Goal: Task Accomplishment & Management: Manage account settings

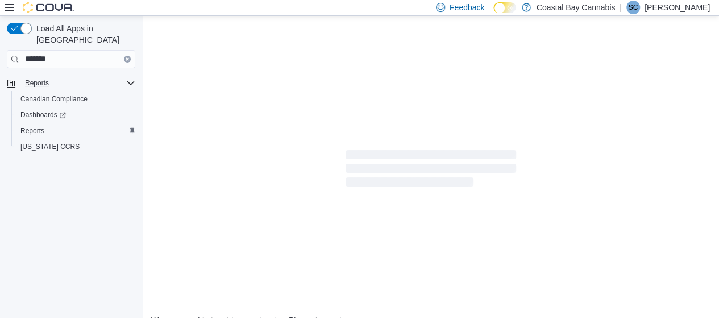
click at [128, 78] on icon "Complex example" at bounding box center [130, 82] width 9 height 9
click at [128, 56] on button "Clear input" at bounding box center [127, 59] width 7 height 7
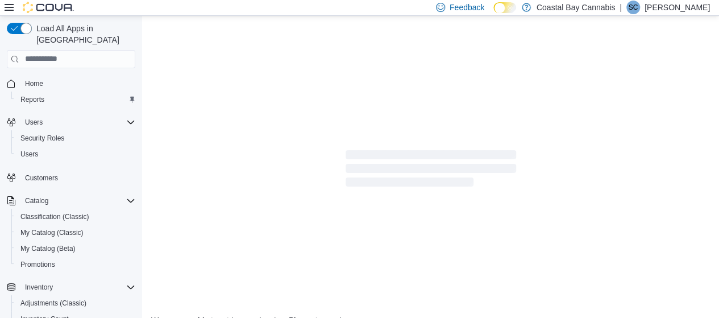
click at [181, 224] on div "We were unable to retrieve an invoice. Please try again." at bounding box center [430, 238] width 559 height 173
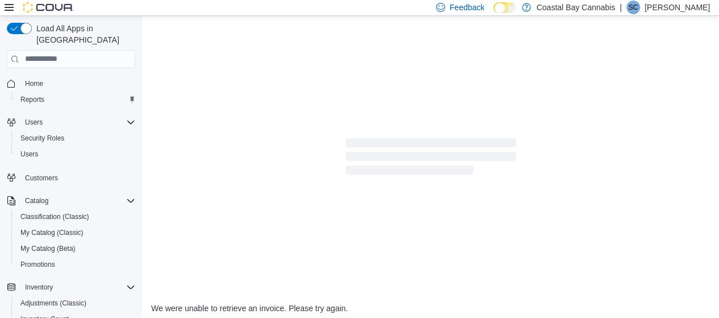
scroll to position [13, 0]
click at [167, 170] on div "We were unable to retrieve an invoice. Please try again." at bounding box center [430, 225] width 559 height 173
click at [38, 79] on span "Home" at bounding box center [34, 83] width 18 height 9
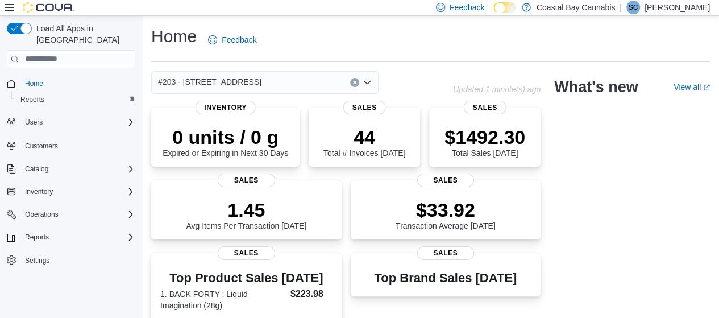
click at [694, 85] on link "View all (opens in a new tab or window)" at bounding box center [691, 86] width 36 height 9
click at [379, 144] on div "44 Total # Invoices Today" at bounding box center [364, 140] width 82 height 32
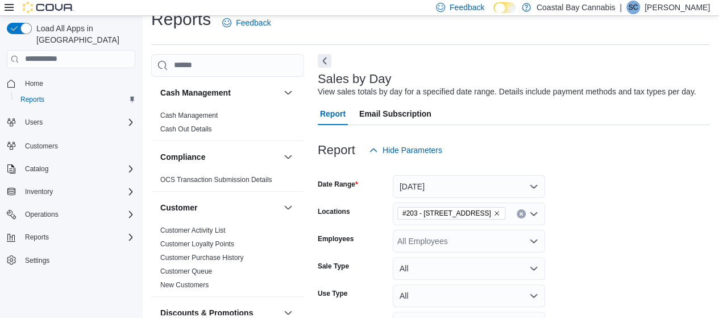
scroll to position [24, 0]
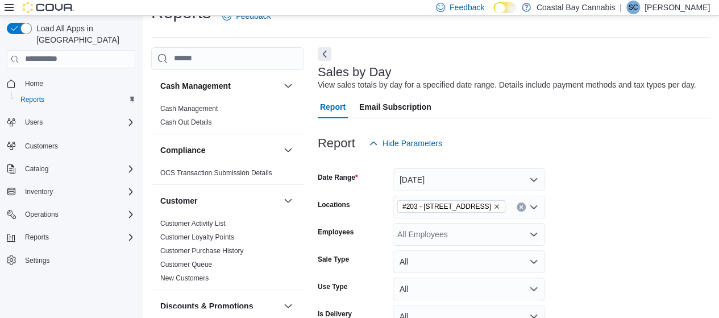
click at [504, 113] on div "Report Email Subscription" at bounding box center [514, 106] width 392 height 23
click at [207, 106] on link "Cash Management" at bounding box center [188, 109] width 57 height 8
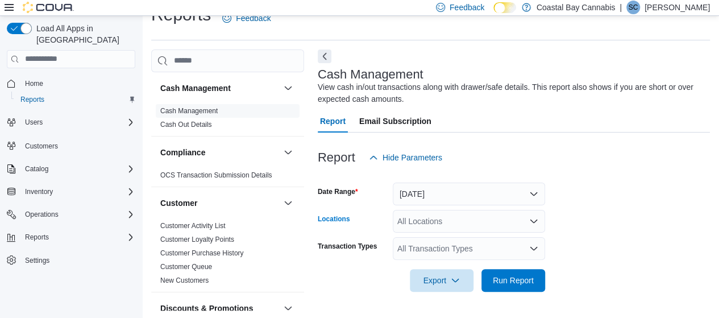
click at [482, 220] on div "All Locations" at bounding box center [469, 221] width 152 height 23
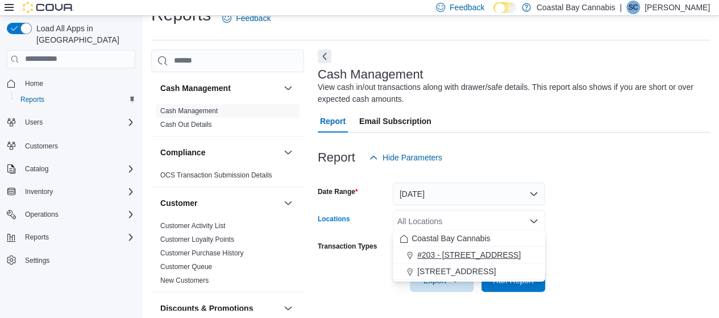
click at [472, 251] on span "#203 - [STREET_ADDRESS]" at bounding box center [468, 254] width 103 height 11
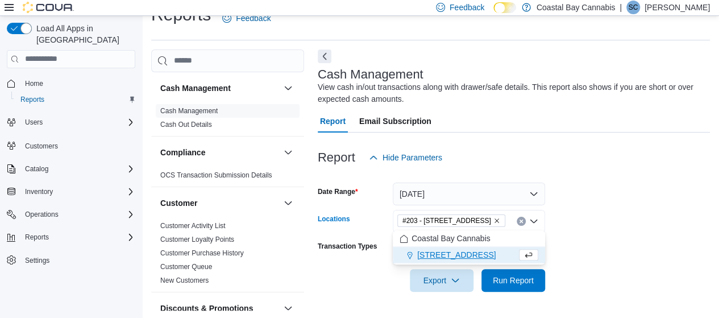
click at [597, 207] on form "Date Range Today Locations #203 - 442 Marine Dr. Combo box. Selected. #203 - 44…" at bounding box center [514, 230] width 392 height 123
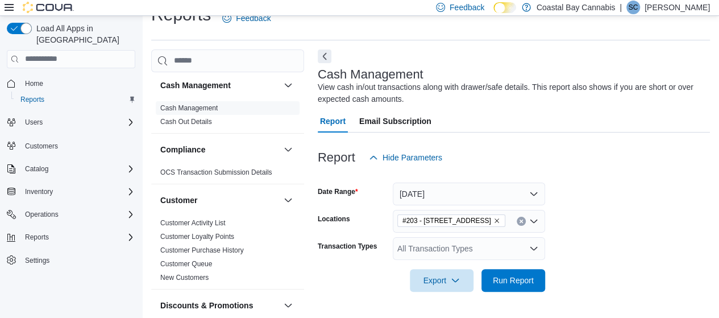
scroll to position [0, 0]
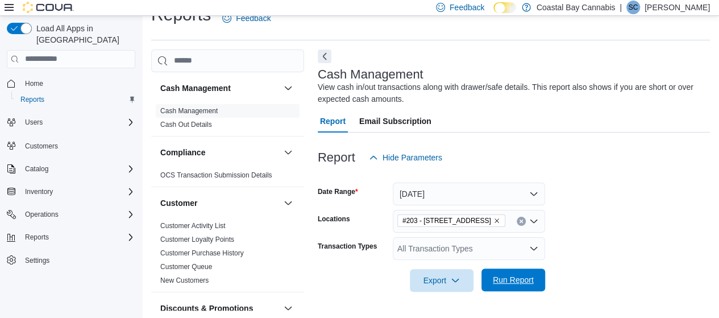
click at [517, 278] on span "Run Report" at bounding box center [513, 279] width 41 height 11
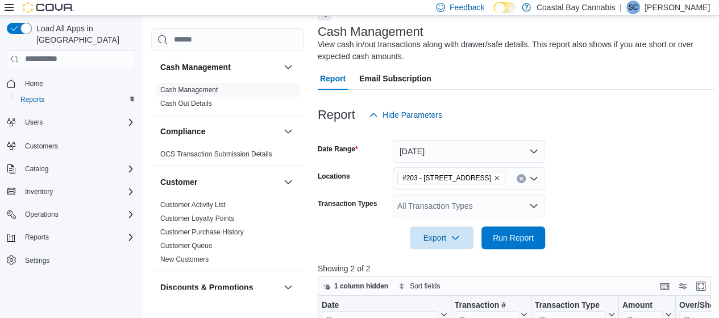
scroll to position [283, 0]
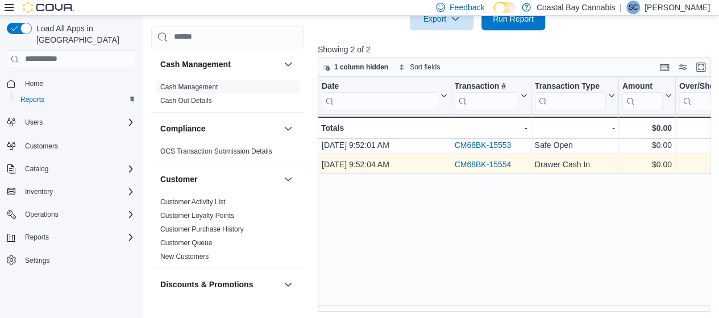
click at [490, 160] on link "CM68BK-15554" at bounding box center [482, 164] width 57 height 9
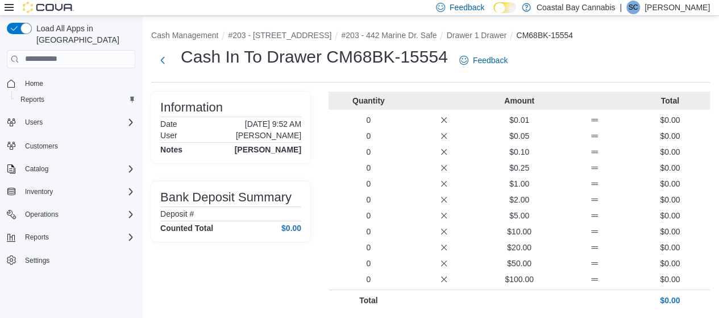
click at [573, 73] on div "Cash In To Drawer CM68BK-15554 Feedback" at bounding box center [430, 60] width 559 height 30
click at [169, 60] on button "Next" at bounding box center [162, 59] width 23 height 23
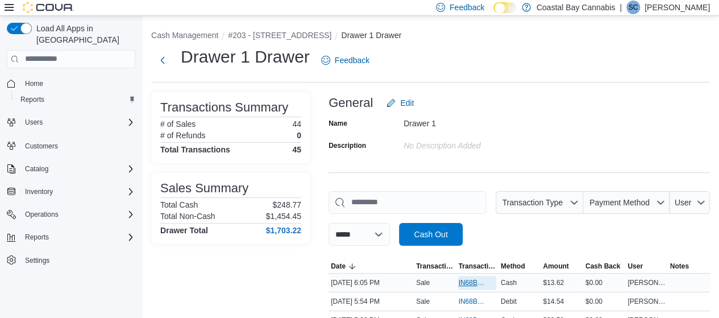
click at [473, 278] on span "IN68BK-370852" at bounding box center [471, 282] width 26 height 9
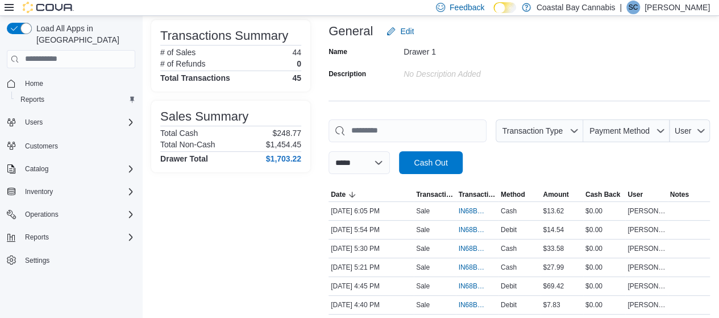
scroll to position [114, 0]
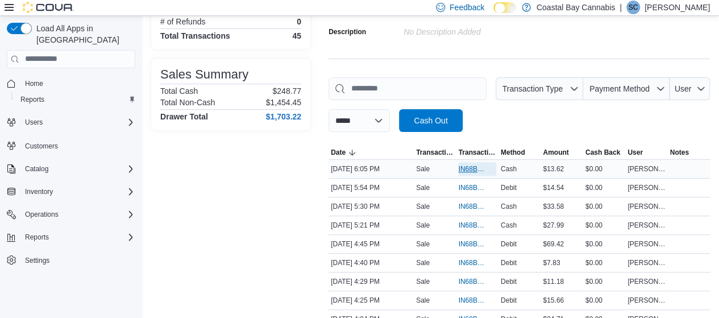
click at [467, 165] on span "IN68BK-370852" at bounding box center [471, 168] width 26 height 9
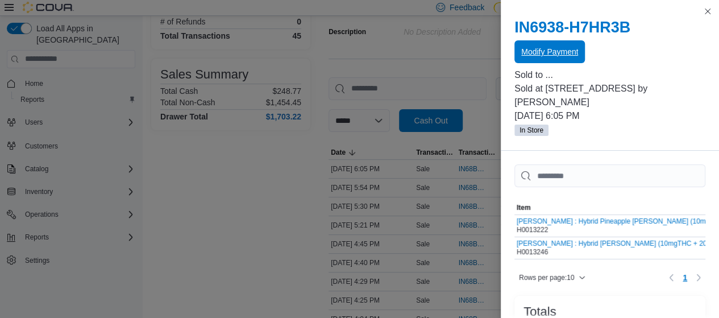
click at [561, 53] on span "Modify Payment" at bounding box center [549, 51] width 57 height 11
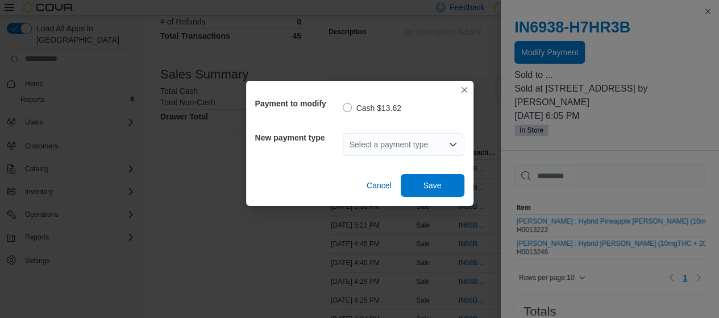
click at [405, 140] on div "Select a payment type" at bounding box center [404, 144] width 122 height 23
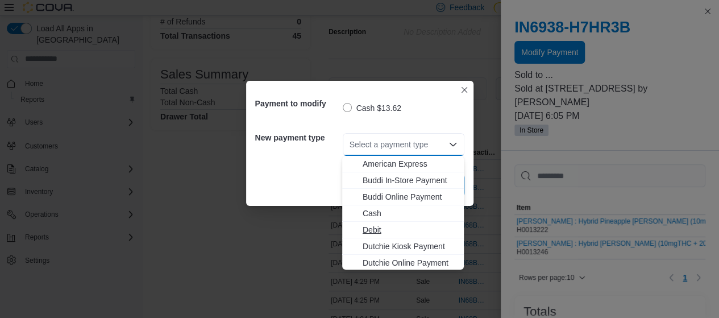
click at [397, 227] on span "Debit" at bounding box center [410, 229] width 94 height 11
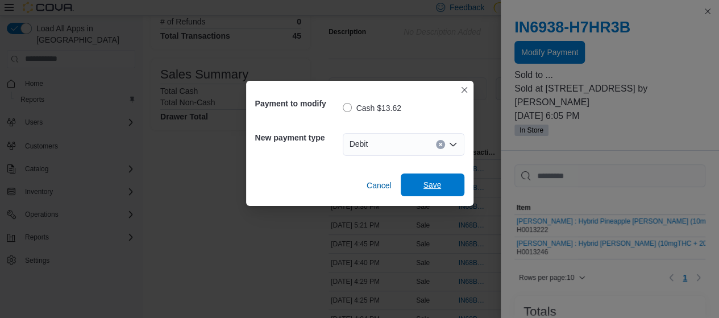
click at [434, 187] on span "Save" at bounding box center [432, 184] width 18 height 11
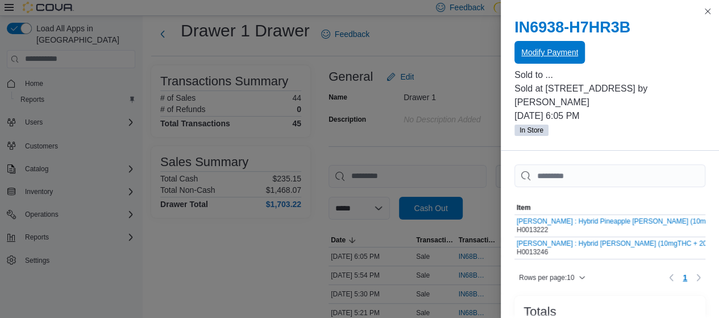
scroll to position [10, 0]
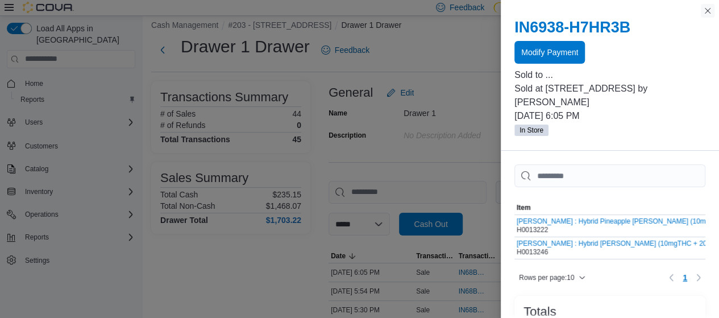
click at [710, 10] on button "Close this dialog" at bounding box center [708, 11] width 14 height 14
